Goal: Find specific page/section: Find specific page/section

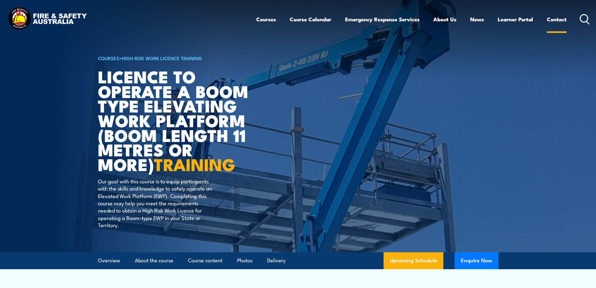
click at [553, 21] on link "Contact" at bounding box center [557, 19] width 20 height 17
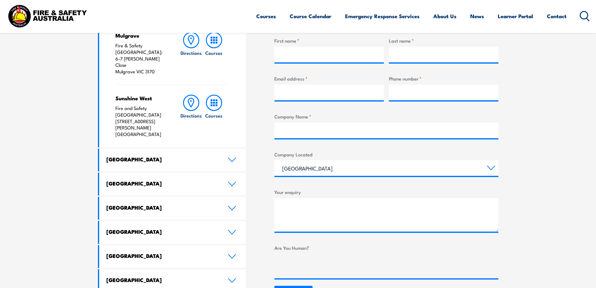
scroll to position [250, 0]
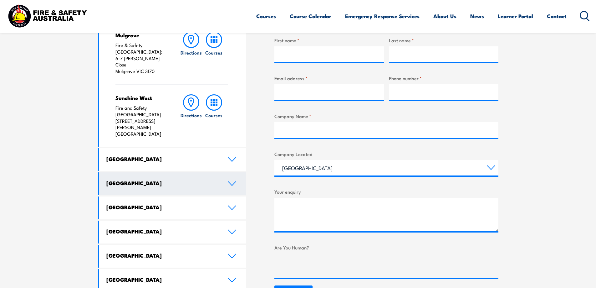
click at [231, 181] on icon at bounding box center [232, 183] width 8 height 5
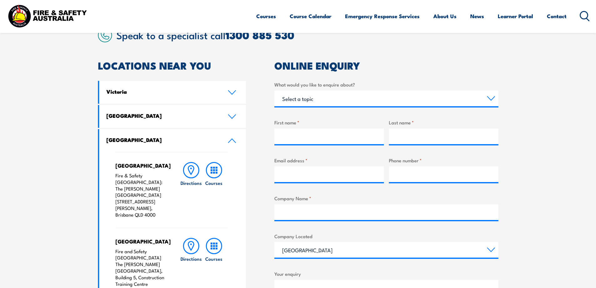
scroll to position [63, 0]
